Goal: Answer question/provide support: Answer question/provide support

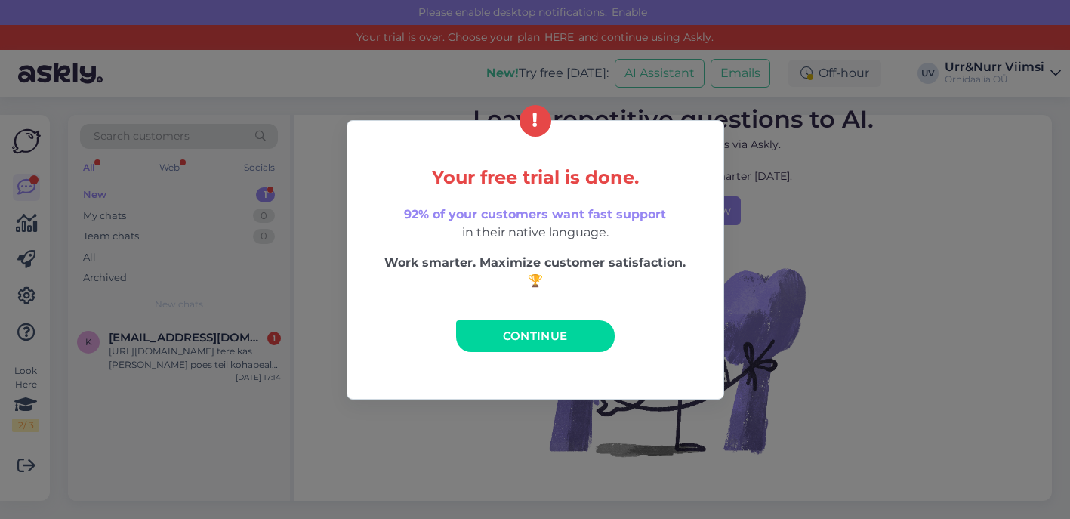
click at [506, 332] on span "Continue" at bounding box center [535, 335] width 65 height 14
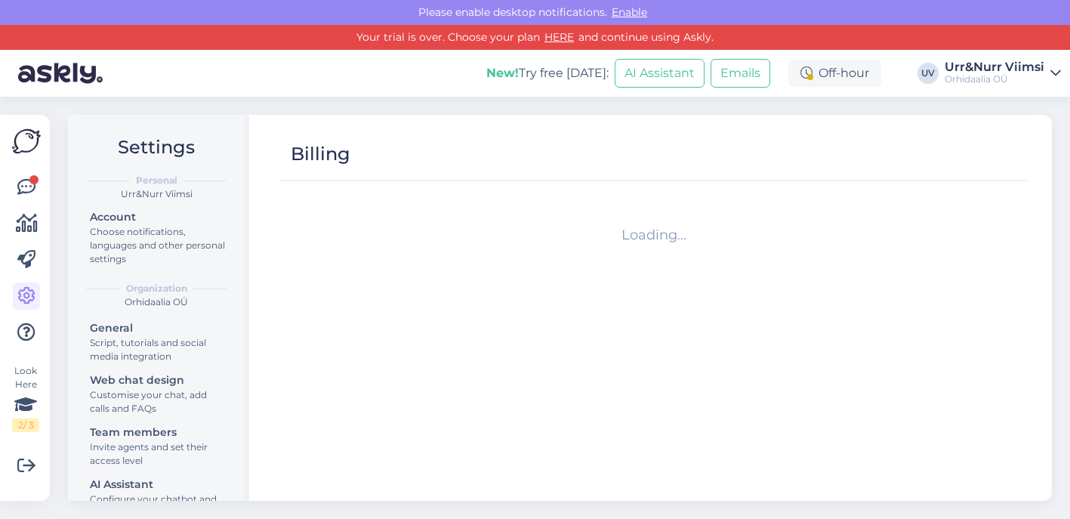
click at [43, 192] on div "Look Here 2 / 3 Get more Your checklist to get more value from Askly. Close Con…" at bounding box center [25, 308] width 50 height 386
click at [29, 189] on icon at bounding box center [26, 187] width 18 height 18
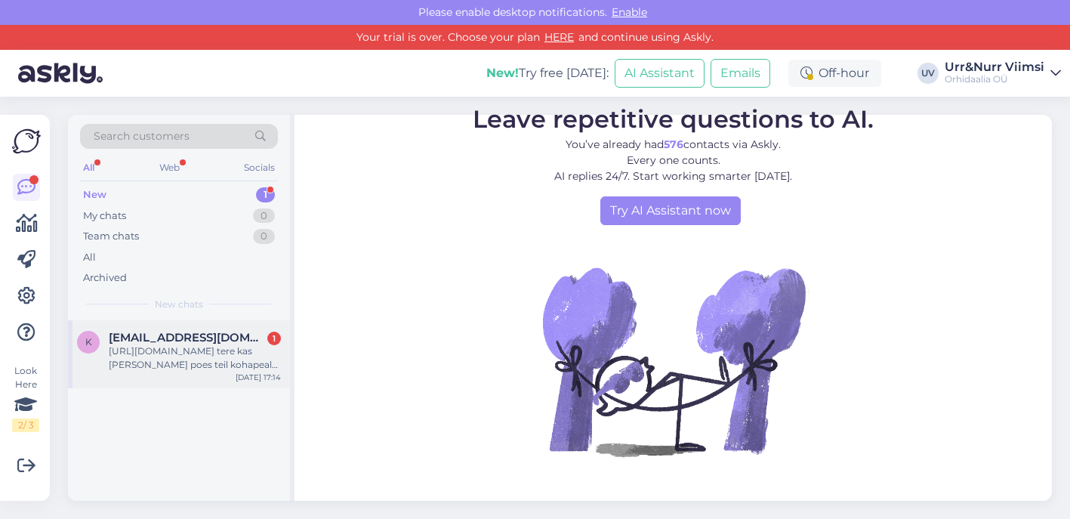
click at [165, 344] on div "[URL][DOMAIN_NAME] tere kas [PERSON_NAME] poes teil kohapeal kohe ostmiseks ka" at bounding box center [195, 357] width 172 height 27
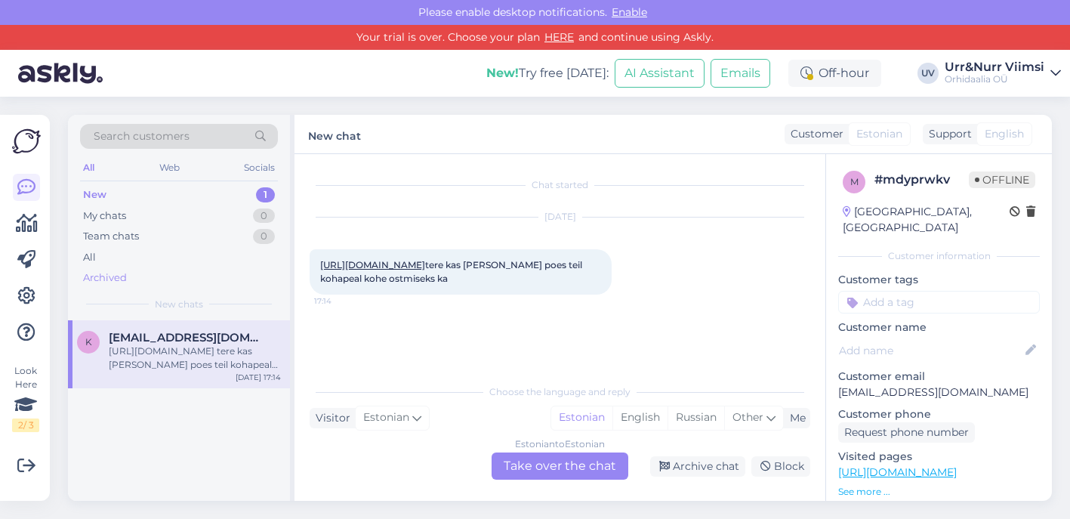
click at [99, 283] on div "Archived" at bounding box center [179, 277] width 198 height 21
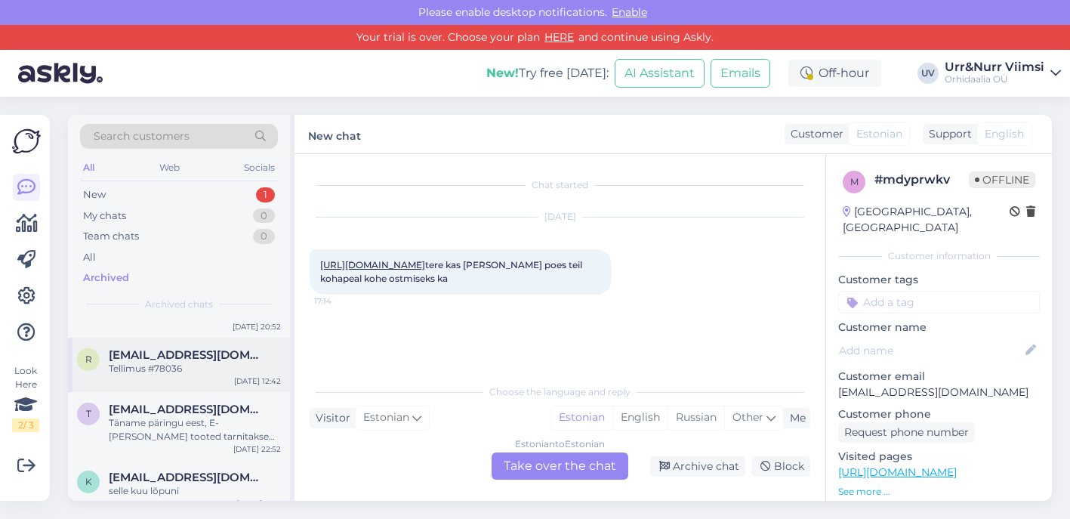
scroll to position [53, 0]
click at [173, 430] on div "Täname päringu eest, E-[PERSON_NAME] tooted tarnitakse maaletooja vahendusel, K…" at bounding box center [195, 427] width 172 height 27
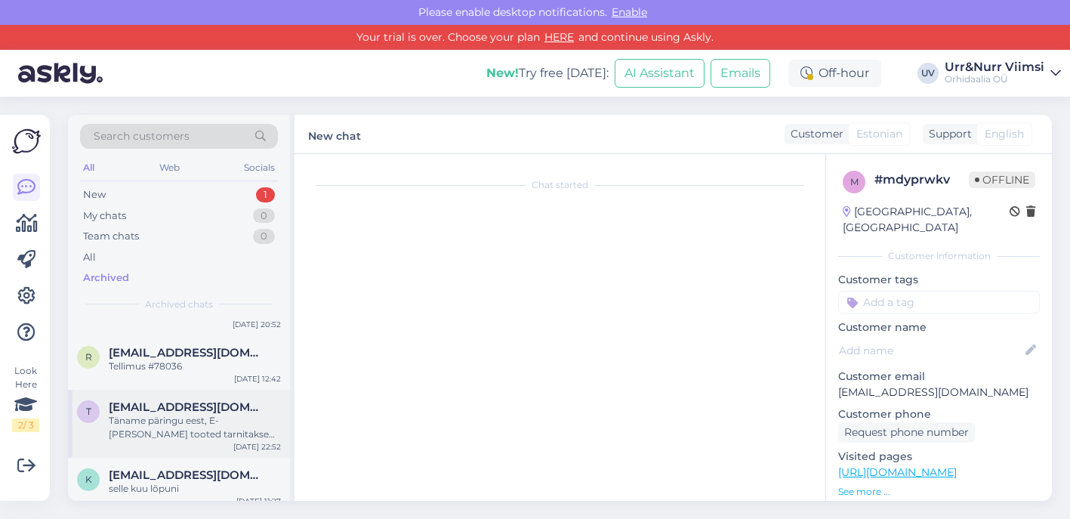
scroll to position [211, 0]
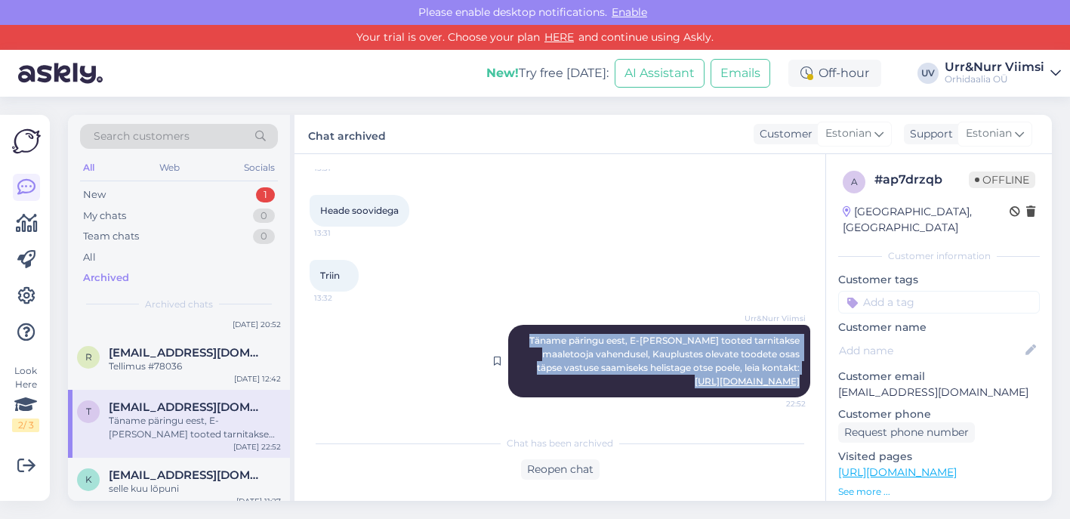
drag, startPoint x: 803, startPoint y: 383, endPoint x: 527, endPoint y: 330, distance: 281.4
click at [527, 330] on div "Urr&Nurr Viimsi Täname päringu eest, E-[PERSON_NAME] tooted tarnitakse maaletoo…" at bounding box center [659, 361] width 302 height 72
copy span "Täname päringu eest, E-[PERSON_NAME] tooted tarnitakse maaletooja vahendusel, K…"
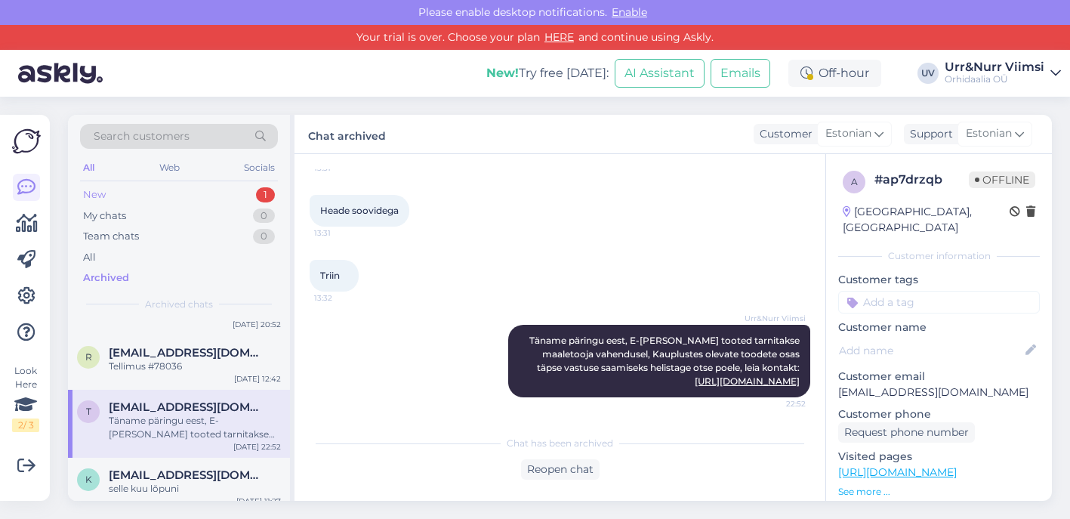
click at [189, 193] on div "New 1" at bounding box center [179, 194] width 198 height 21
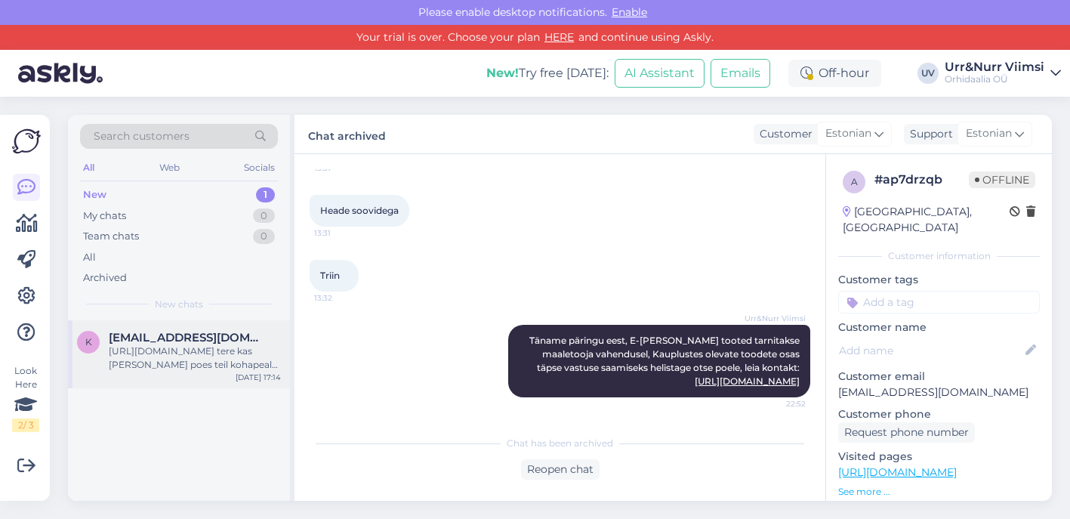
click at [172, 367] on div "[URL][DOMAIN_NAME] tere kas [PERSON_NAME] poes teil kohapeal kohe ostmiseks ka" at bounding box center [195, 357] width 172 height 27
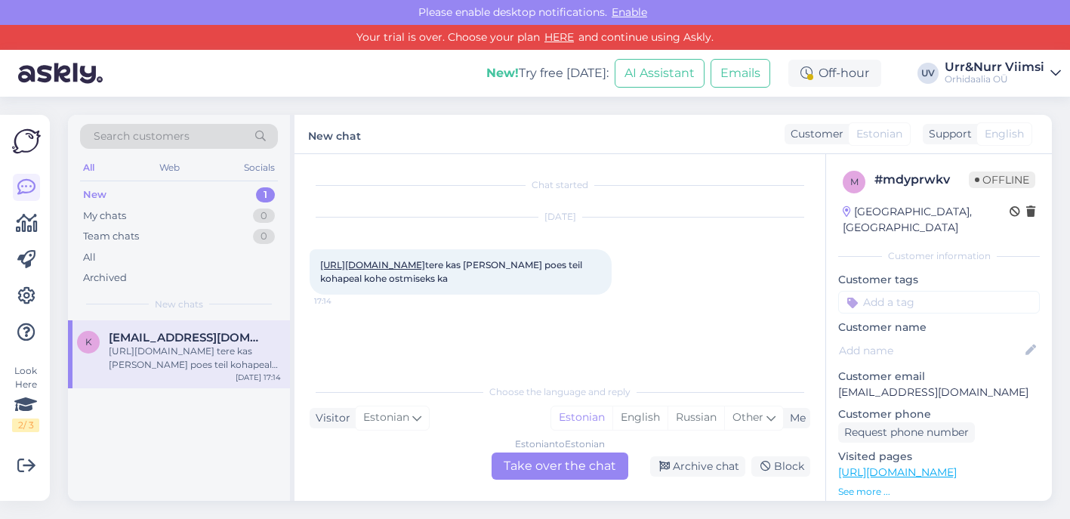
click at [557, 463] on div "Estonian to Estonian Take over the chat" at bounding box center [559, 465] width 137 height 27
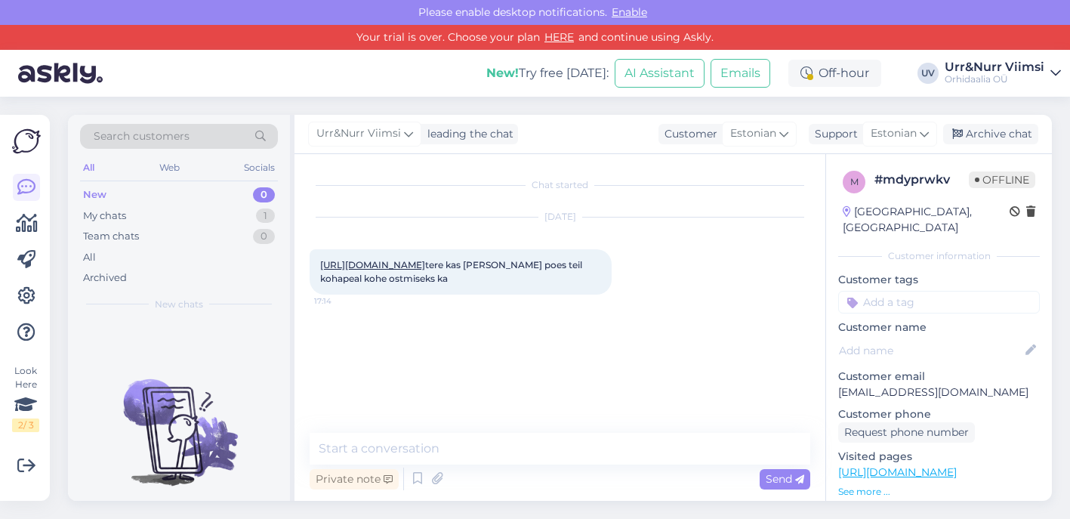
click at [518, 466] on div "Private note Send" at bounding box center [559, 478] width 500 height 29
click at [516, 459] on textarea at bounding box center [559, 449] width 500 height 32
paste textarea "Täname päringu eest, E-[PERSON_NAME] tooted tarnitakse maaletooja vahendusel, K…"
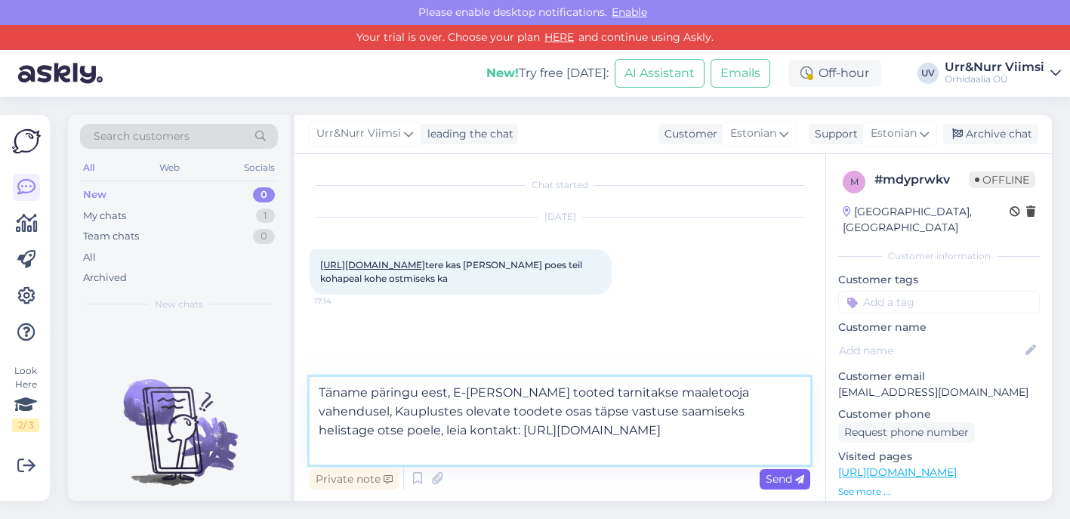
type textarea "Täname päringu eest, E-[PERSON_NAME] tooted tarnitakse maaletooja vahendusel, K…"
click at [788, 480] on span "Send" at bounding box center [784, 479] width 38 height 14
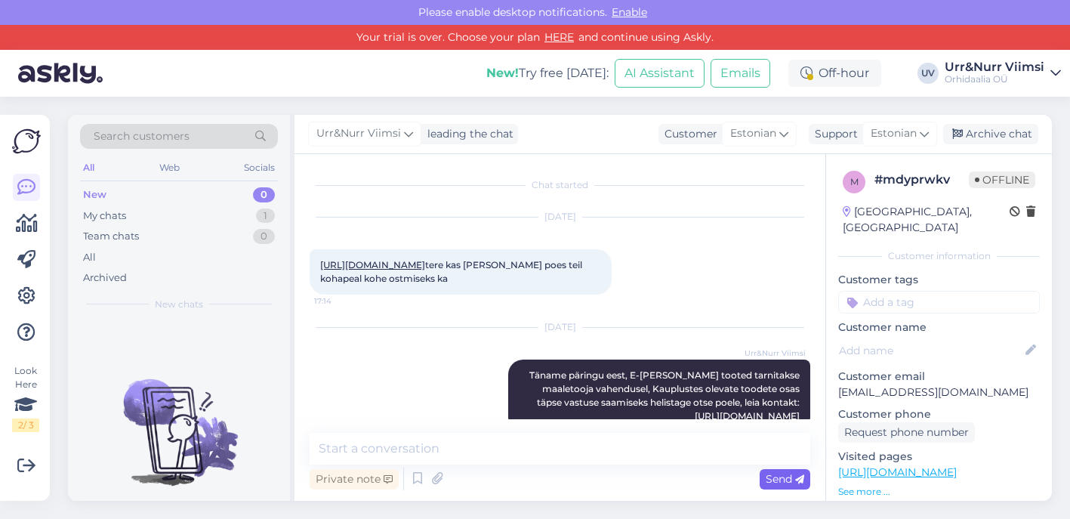
scroll to position [43, 0]
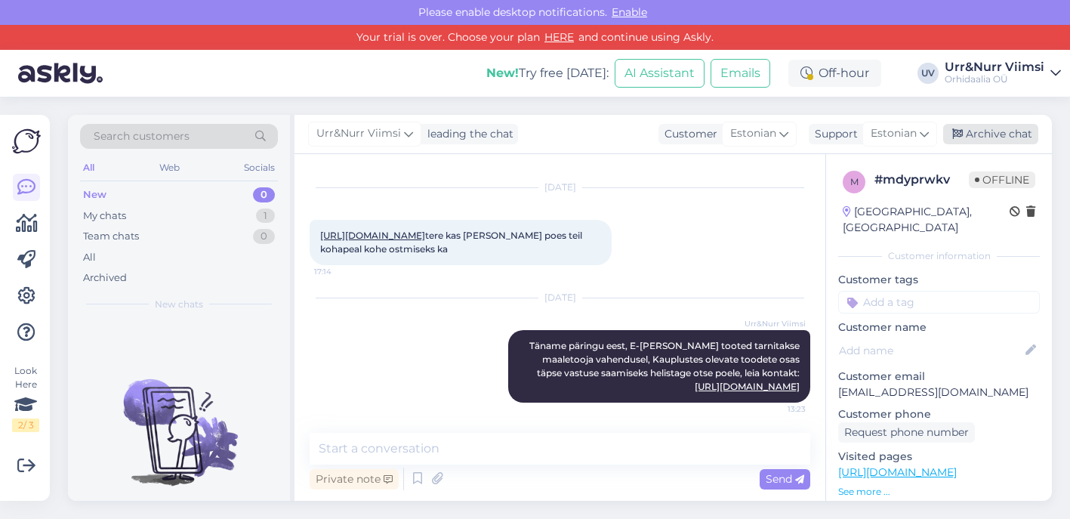
click at [987, 132] on div "Archive chat" at bounding box center [990, 134] width 95 height 20
